Goal: Task Accomplishment & Management: Use online tool/utility

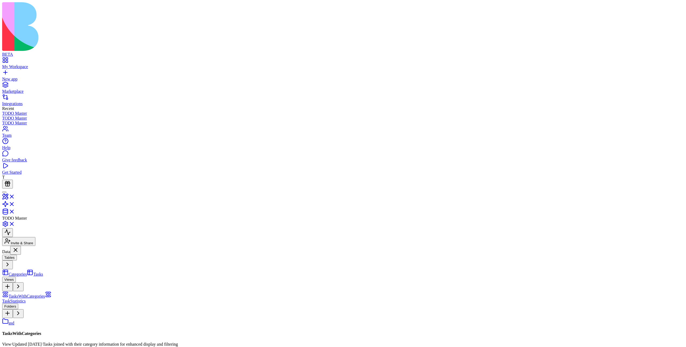
drag, startPoint x: 389, startPoint y: 192, endPoint x: 379, endPoint y: 180, distance: 14.7
click at [24, 282] on button at bounding box center [18, 286] width 11 height 9
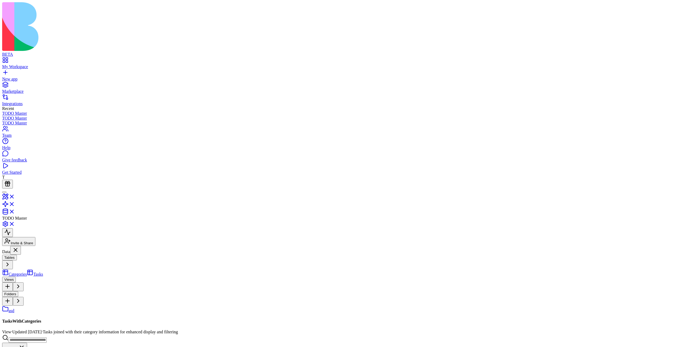
click at [24, 297] on button at bounding box center [18, 301] width 11 height 9
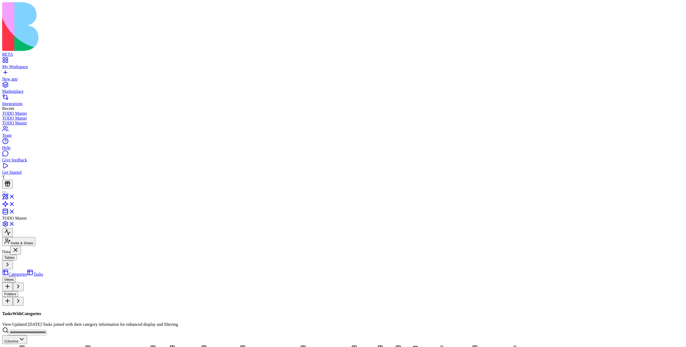
click at [24, 297] on button at bounding box center [18, 301] width 11 height 9
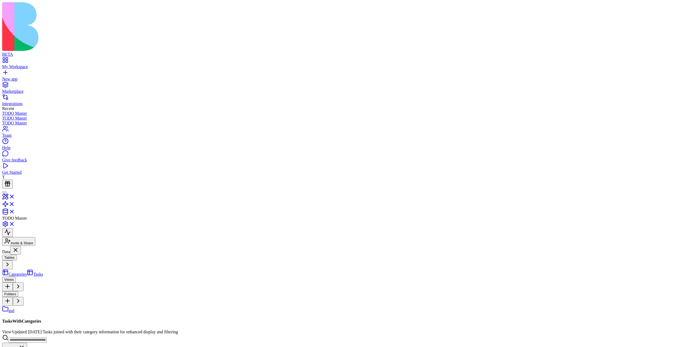
click at [24, 282] on button at bounding box center [18, 286] width 11 height 9
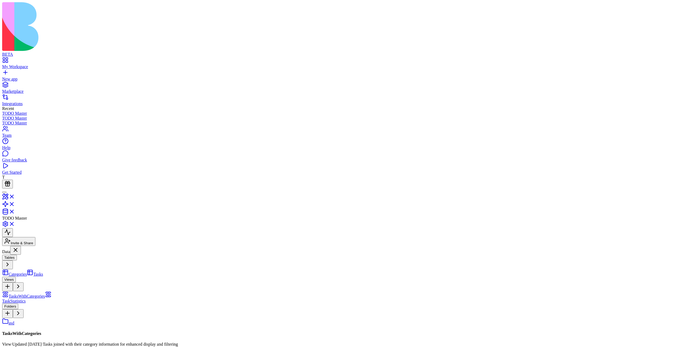
click at [34, 272] on span "Tasks" at bounding box center [38, 274] width 10 height 5
